Goal: Find specific page/section: Find specific page/section

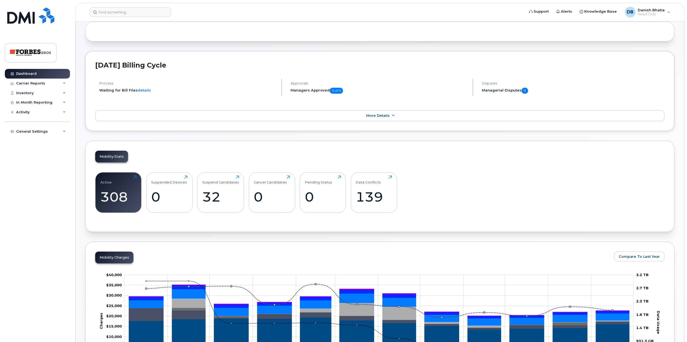
scroll to position [54, 0]
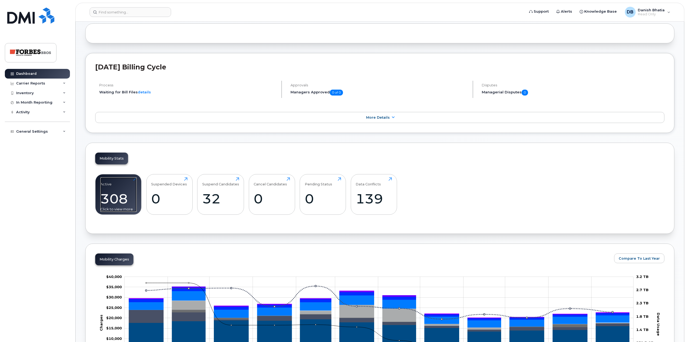
click at [116, 191] on div "308" at bounding box center [118, 199] width 36 height 16
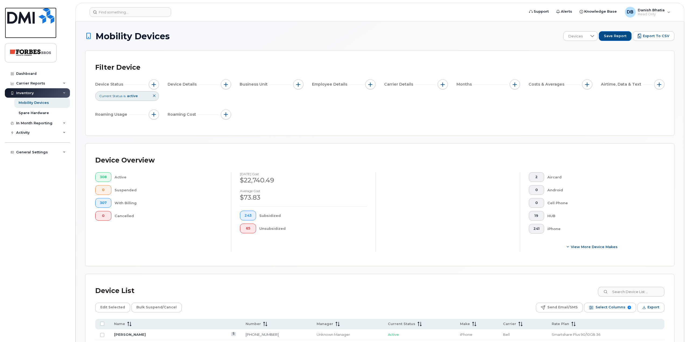
click at [27, 19] on img at bounding box center [30, 16] width 47 height 16
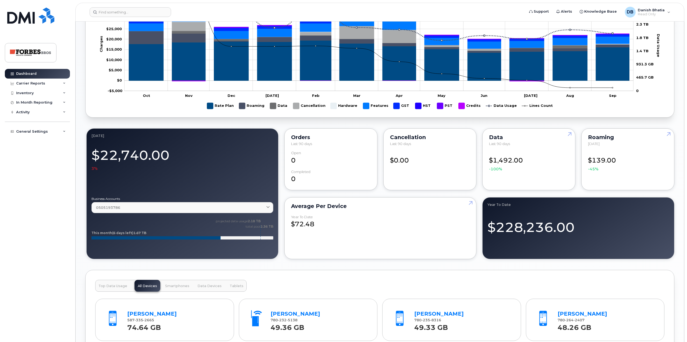
scroll to position [67, 0]
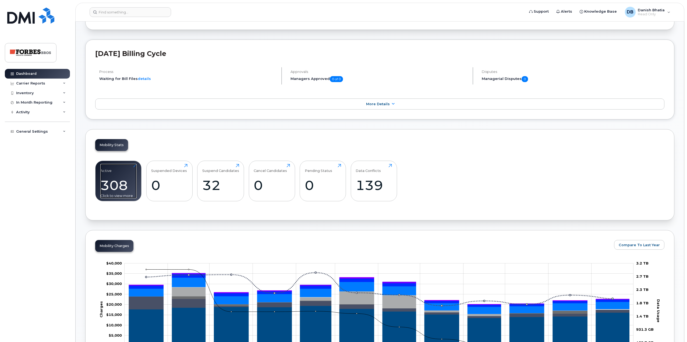
click at [129, 182] on div "308" at bounding box center [118, 185] width 36 height 16
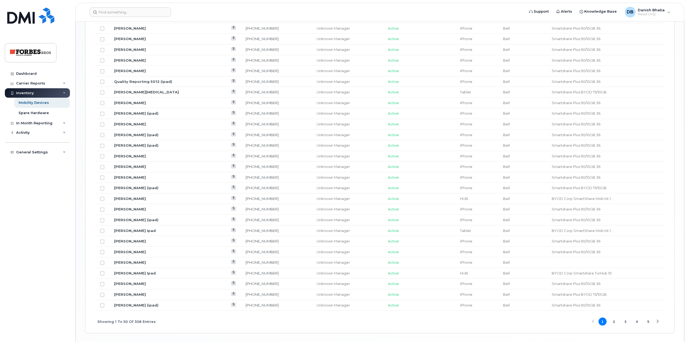
scroll to position [569, 0]
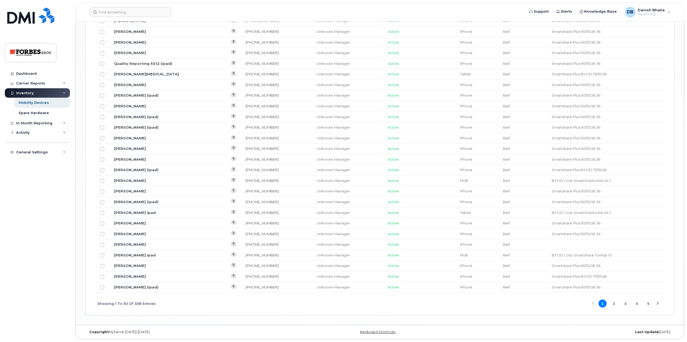
scroll to position [327, 0]
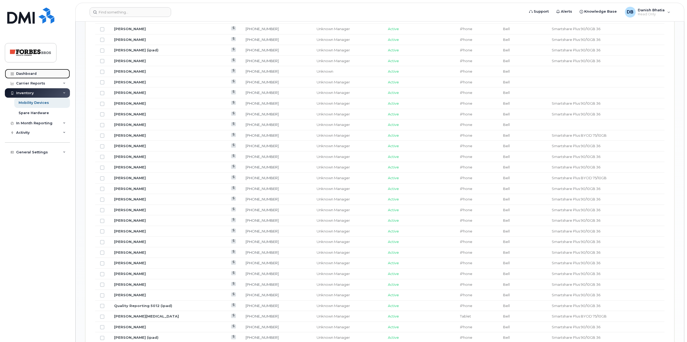
click at [35, 74] on div "Dashboard" at bounding box center [26, 74] width 20 height 4
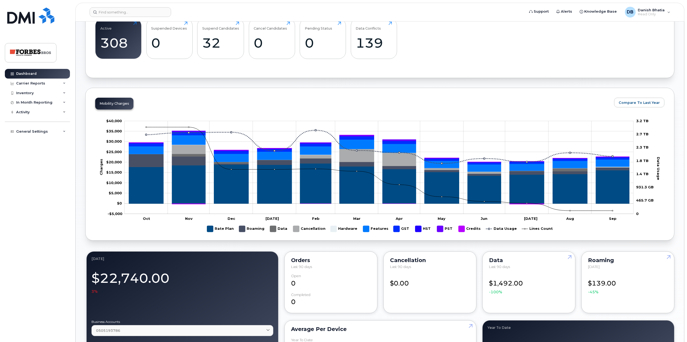
scroll to position [202, 0]
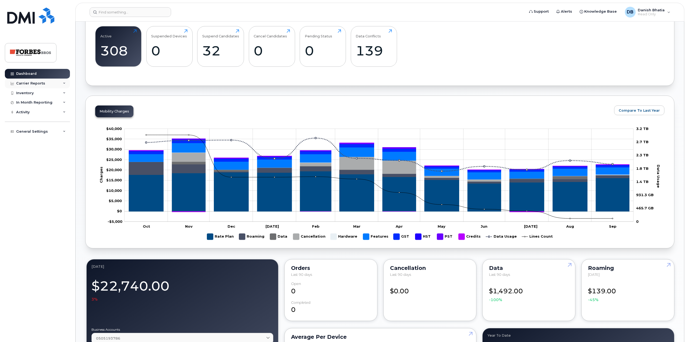
click at [42, 84] on div "Carrier Reports" at bounding box center [30, 83] width 29 height 4
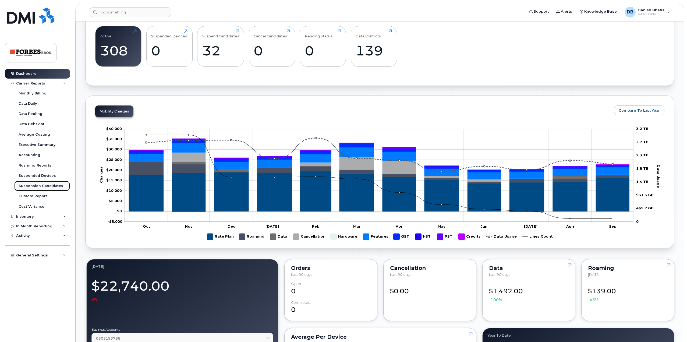
click at [34, 186] on div "Suspension Candidates" at bounding box center [41, 185] width 45 height 5
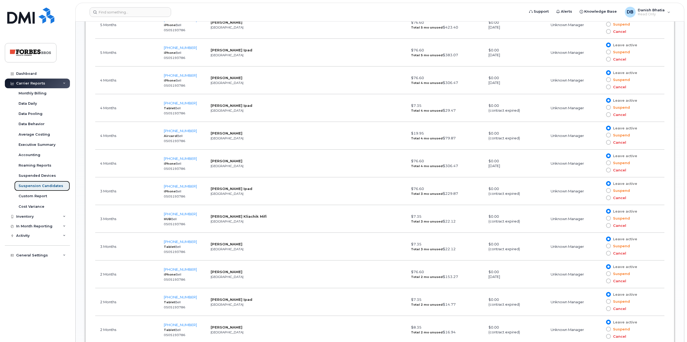
scroll to position [592, 0]
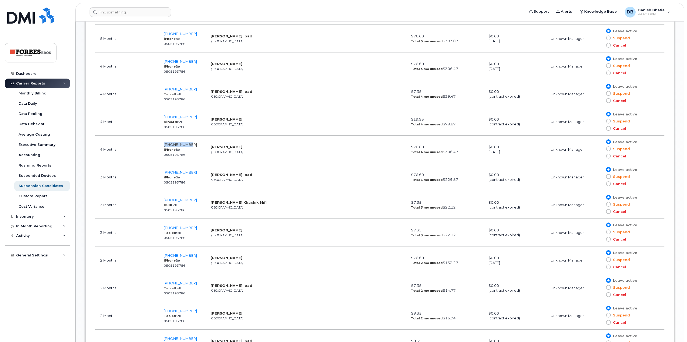
drag, startPoint x: 197, startPoint y: 144, endPoint x: 164, endPoint y: 145, distance: 33.6
click at [164, 145] on td "[PHONE_NUMBER] iPhone Bell 0505193786" at bounding box center [182, 150] width 47 height 28
copy span "[PHONE_NUMBER]"
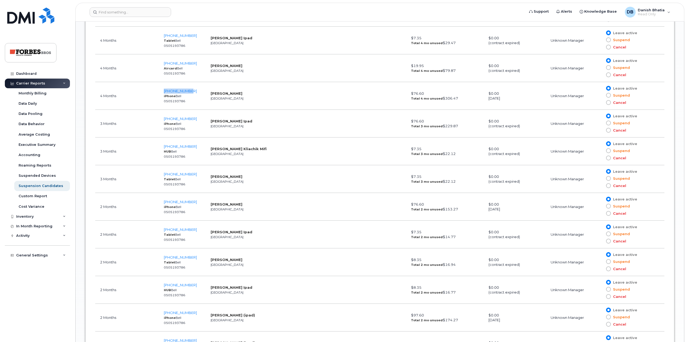
scroll to position [645, 0]
